Goal: Task Accomplishment & Management: Manage account settings

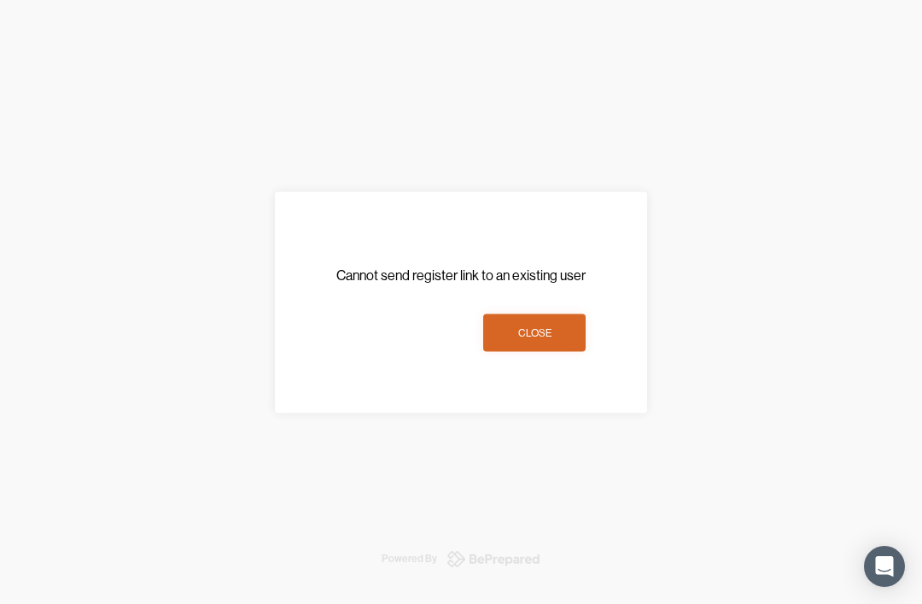
click at [530, 330] on div "Close" at bounding box center [534, 332] width 33 height 17
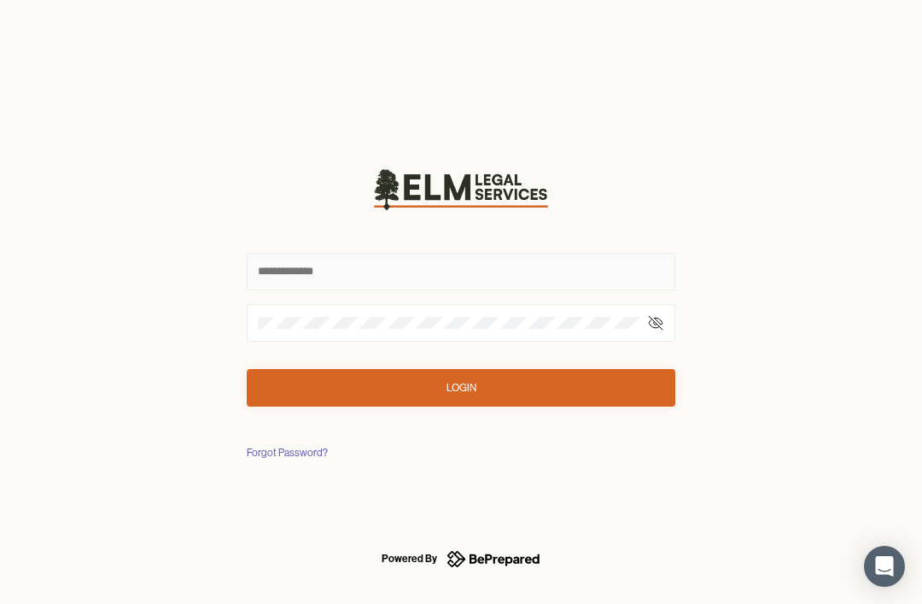
click at [425, 278] on input "text" at bounding box center [461, 272] width 429 height 38
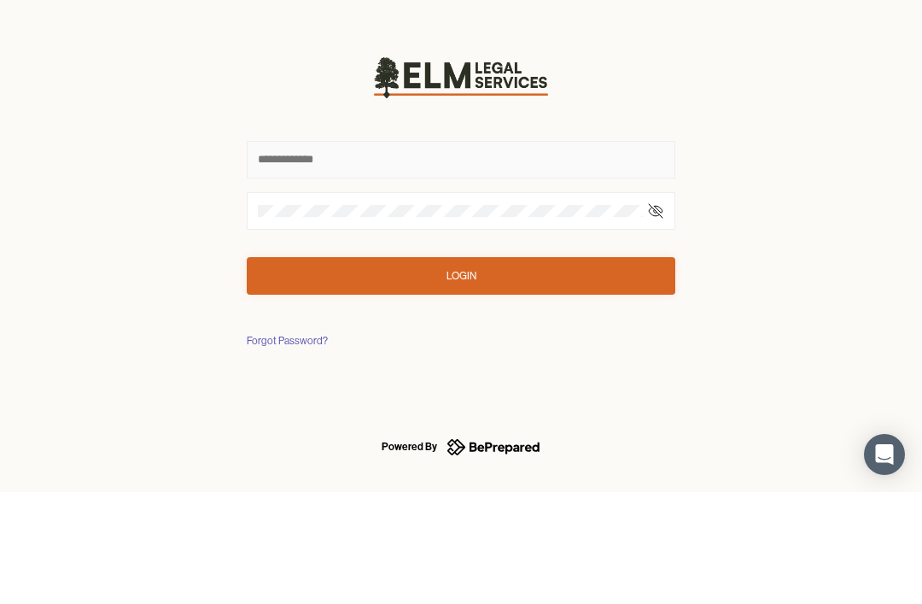
click at [457, 253] on input "text" at bounding box center [461, 272] width 429 height 38
click at [311, 253] on input "text" at bounding box center [461, 272] width 429 height 38
click at [481, 369] on button "Login" at bounding box center [461, 388] width 429 height 38
click at [467, 253] on input "text" at bounding box center [461, 272] width 429 height 38
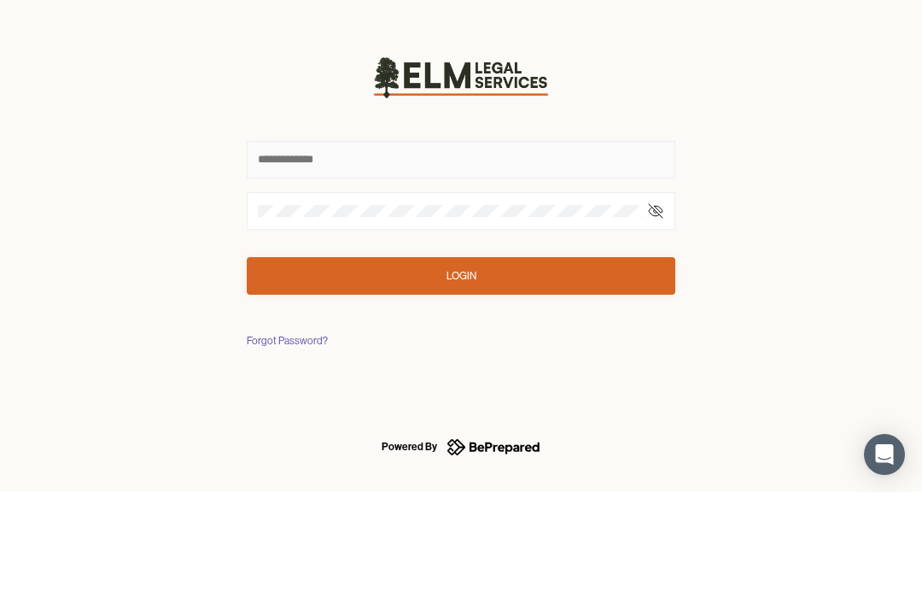
click at [288, 253] on input "text" at bounding box center [461, 272] width 429 height 38
click at [287, 253] on input "text" at bounding box center [461, 272] width 429 height 38
click at [461, 369] on button "Login" at bounding box center [461, 388] width 429 height 38
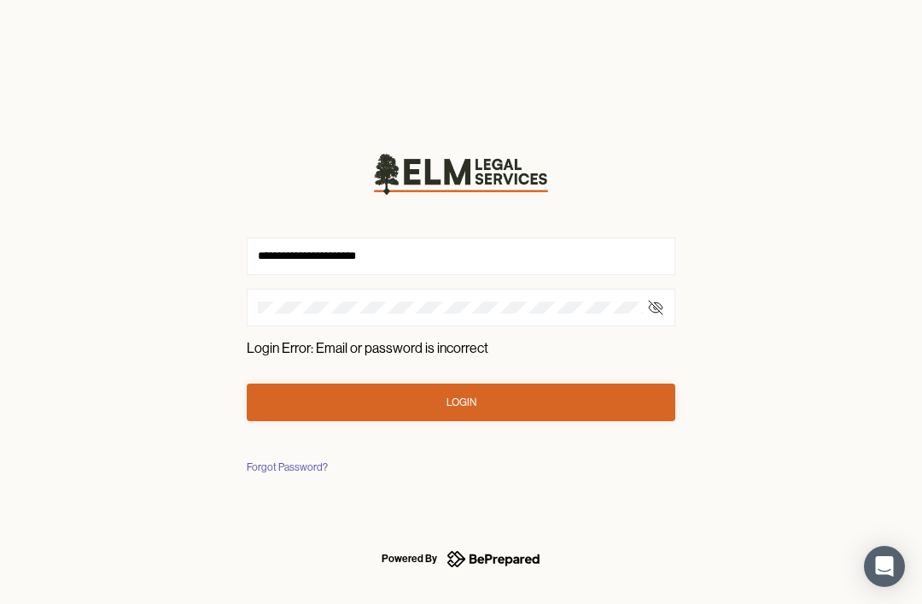
click at [405, 249] on input "**********" at bounding box center [461, 256] width 429 height 38
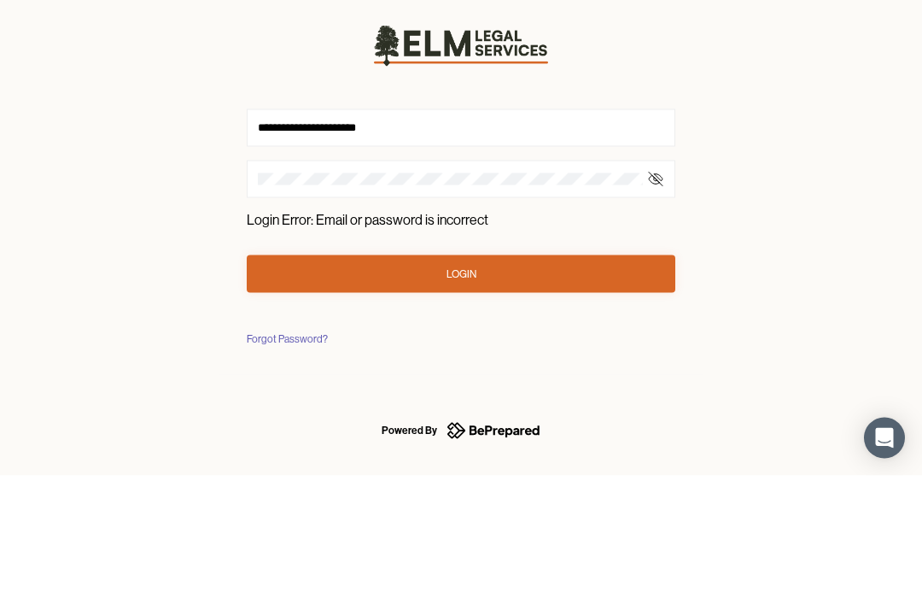
click at [404, 237] on input "**********" at bounding box center [461, 256] width 429 height 38
type input "**********"
click at [654, 302] on icon at bounding box center [656, 307] width 14 height 10
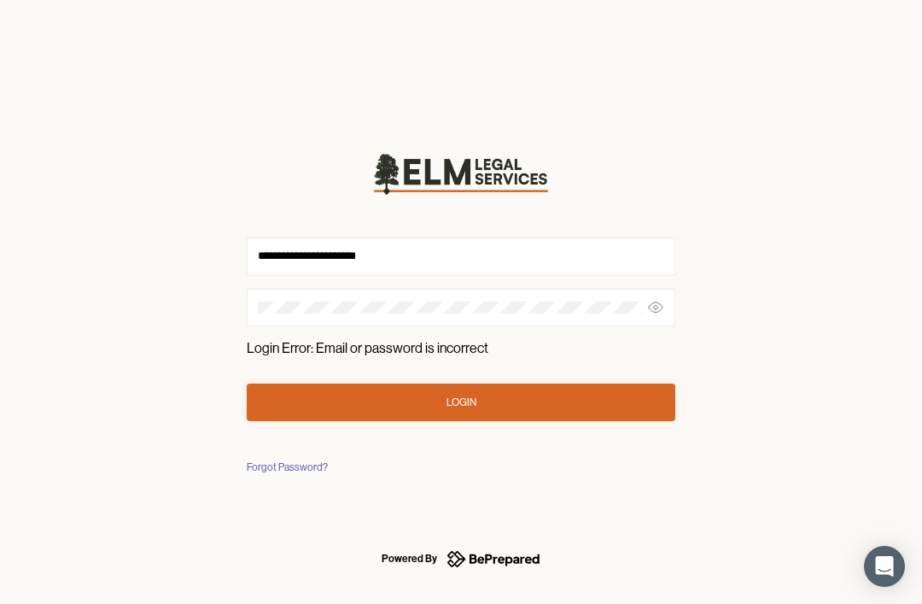
click at [482, 400] on button "Login" at bounding box center [461, 403] width 429 height 38
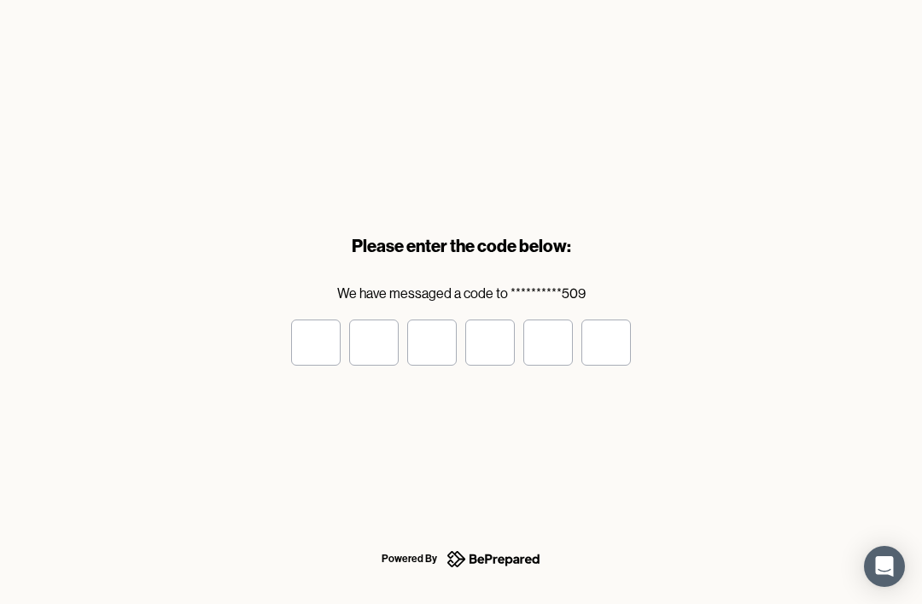
click at [319, 343] on input "tel" at bounding box center [316, 342] width 50 height 46
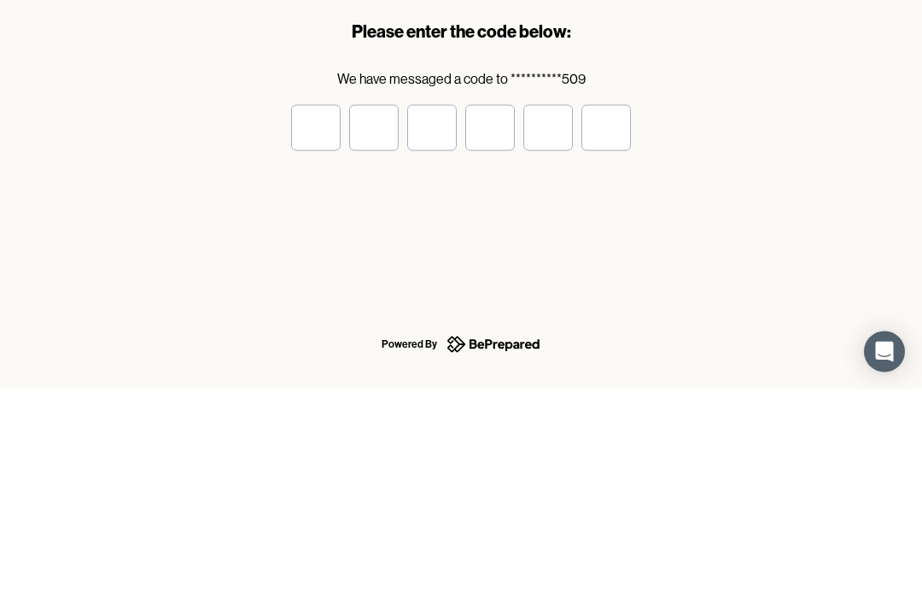
type input "*"
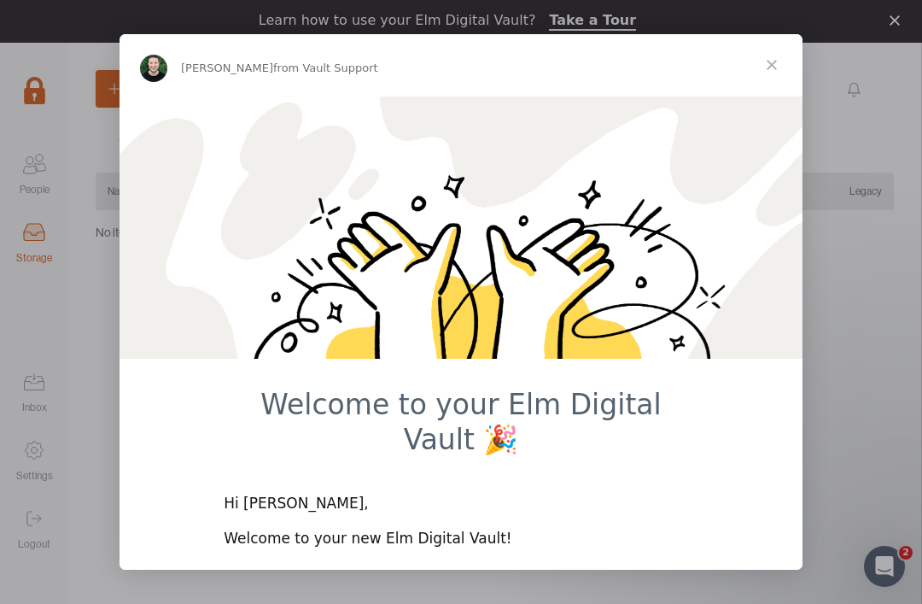
click at [780, 70] on span "Close" at bounding box center [771, 64] width 61 height 61
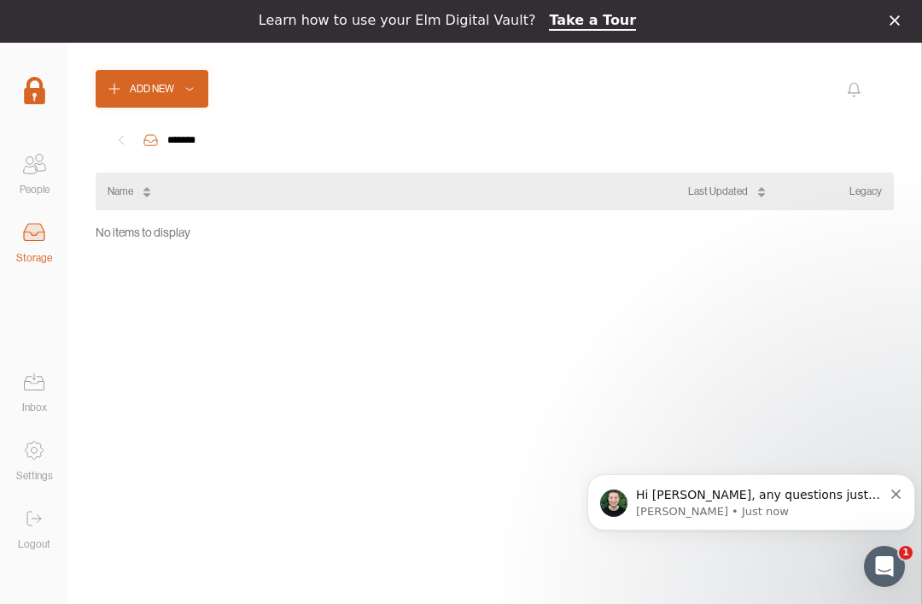
click at [898, 491] on icon "Dismiss notification" at bounding box center [896, 493] width 9 height 9
